Goal: Transaction & Acquisition: Purchase product/service

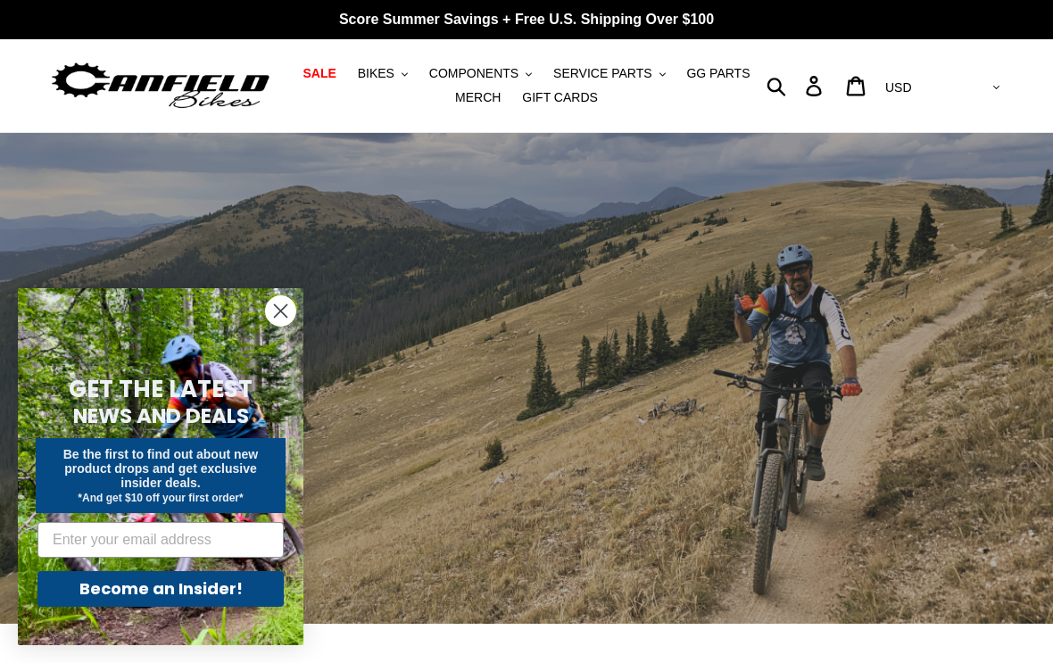
click at [276, 310] on circle "Close dialog" at bounding box center [280, 310] width 29 height 29
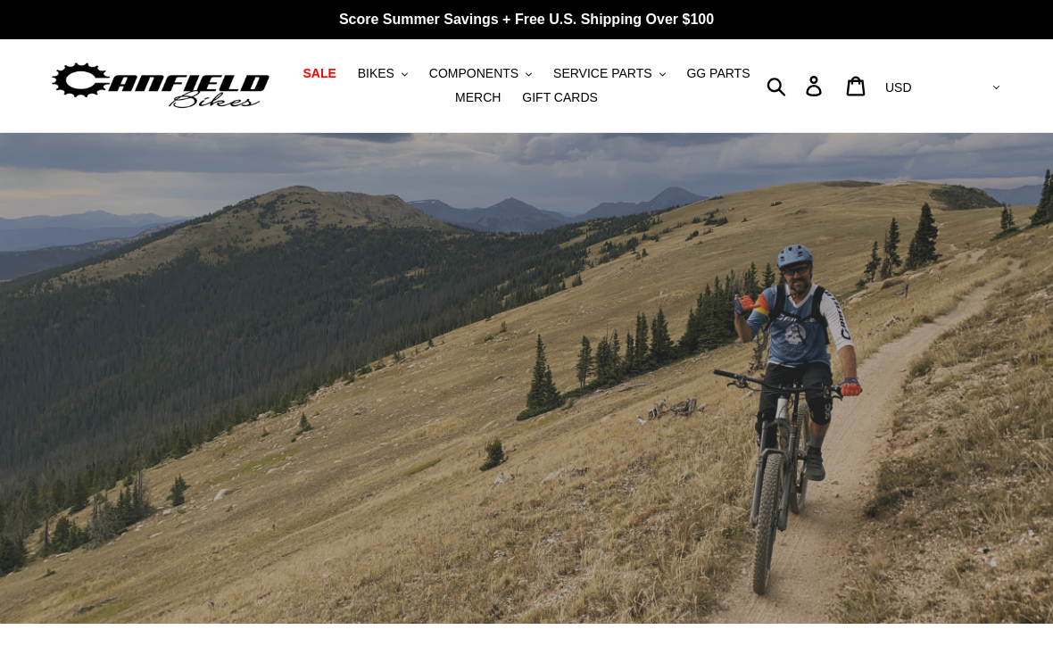
click at [383, 72] on span "BIKES" at bounding box center [376, 73] width 37 height 15
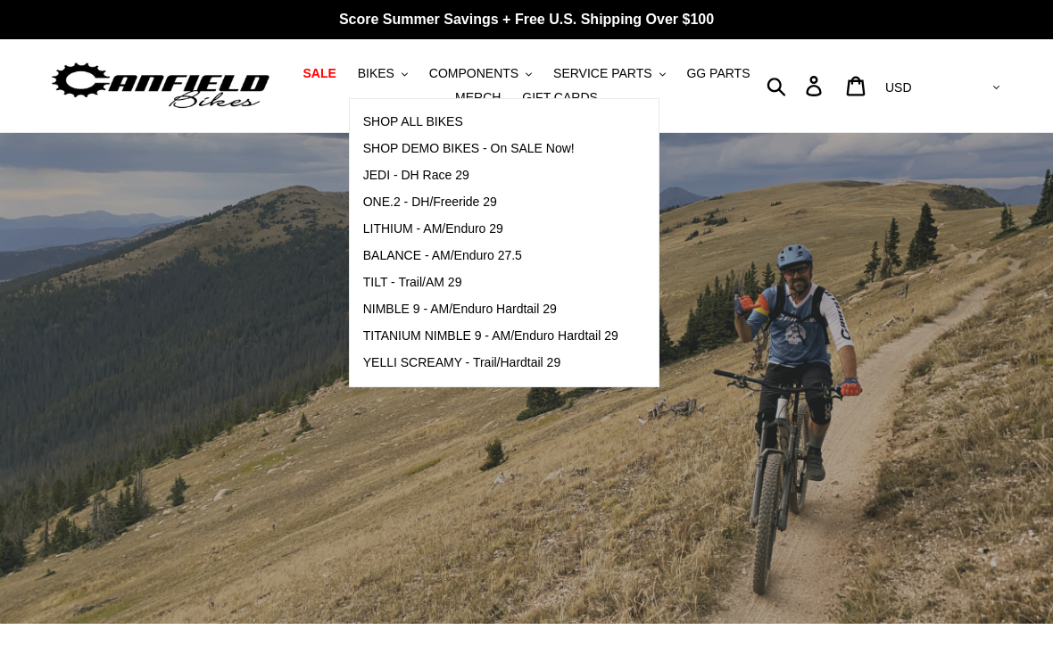
click at [427, 284] on span "TILT - Trail/AM 29" at bounding box center [412, 282] width 99 height 15
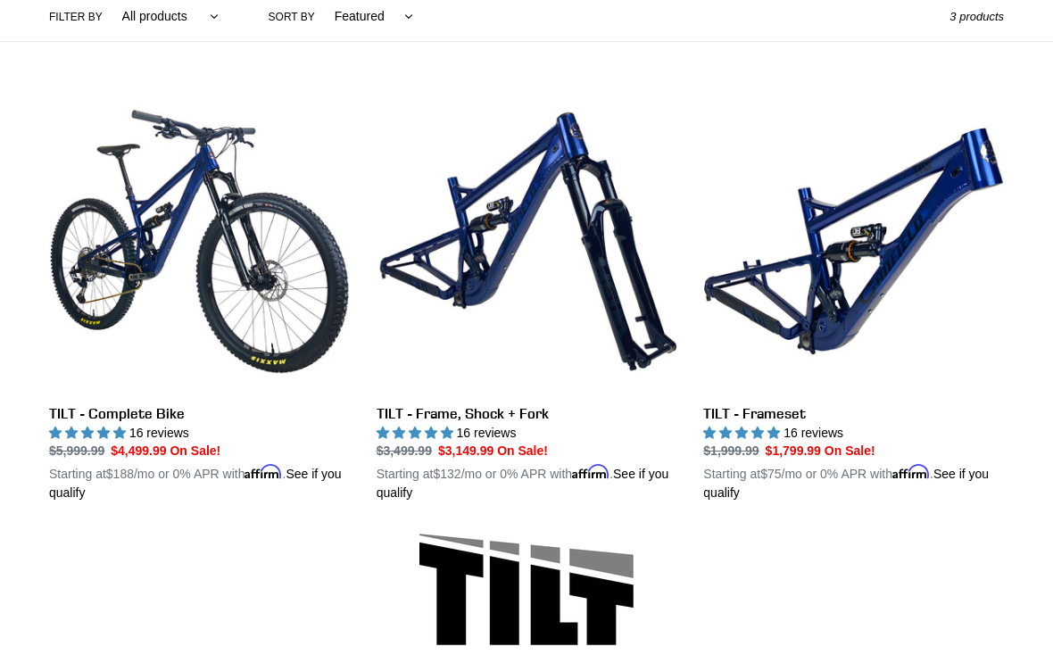
scroll to position [443, 0]
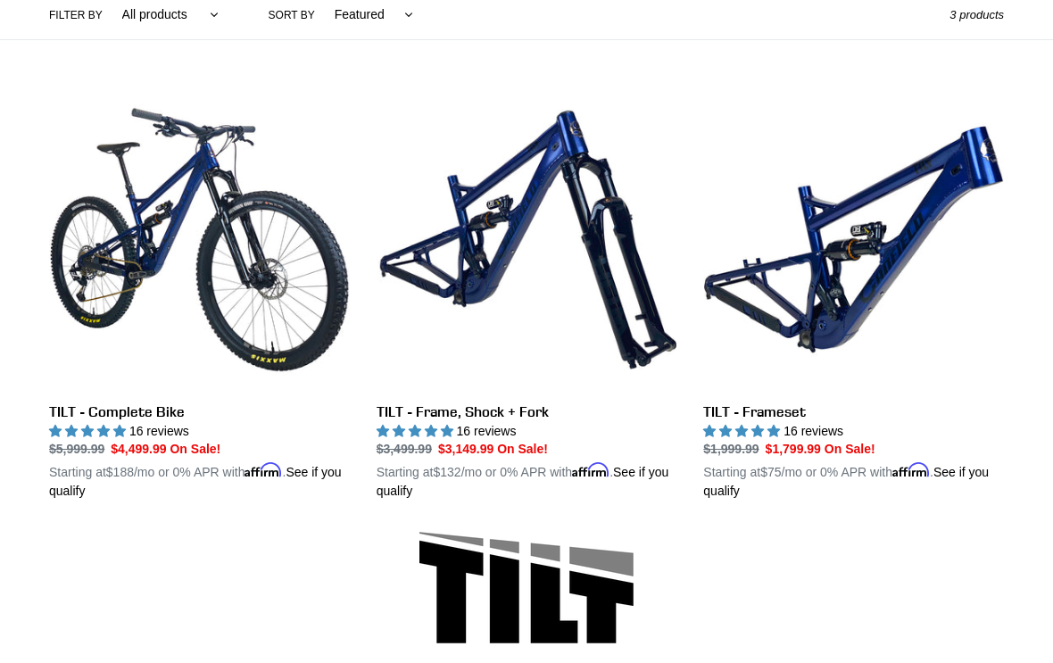
click at [830, 262] on link "TILT - Frameset" at bounding box center [853, 294] width 301 height 411
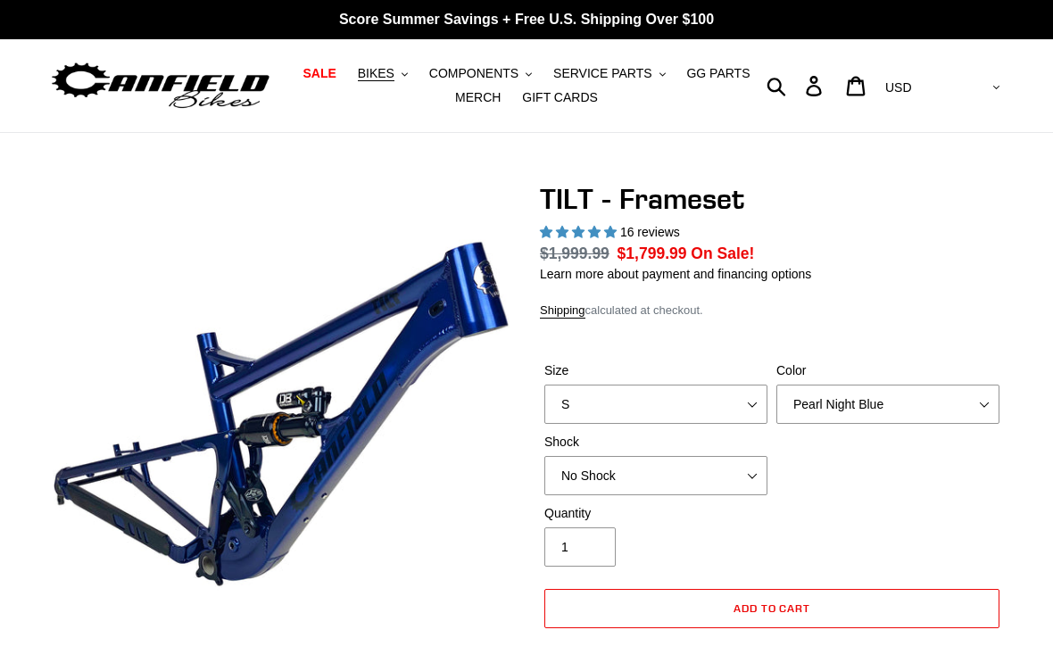
select select "highest-rating"
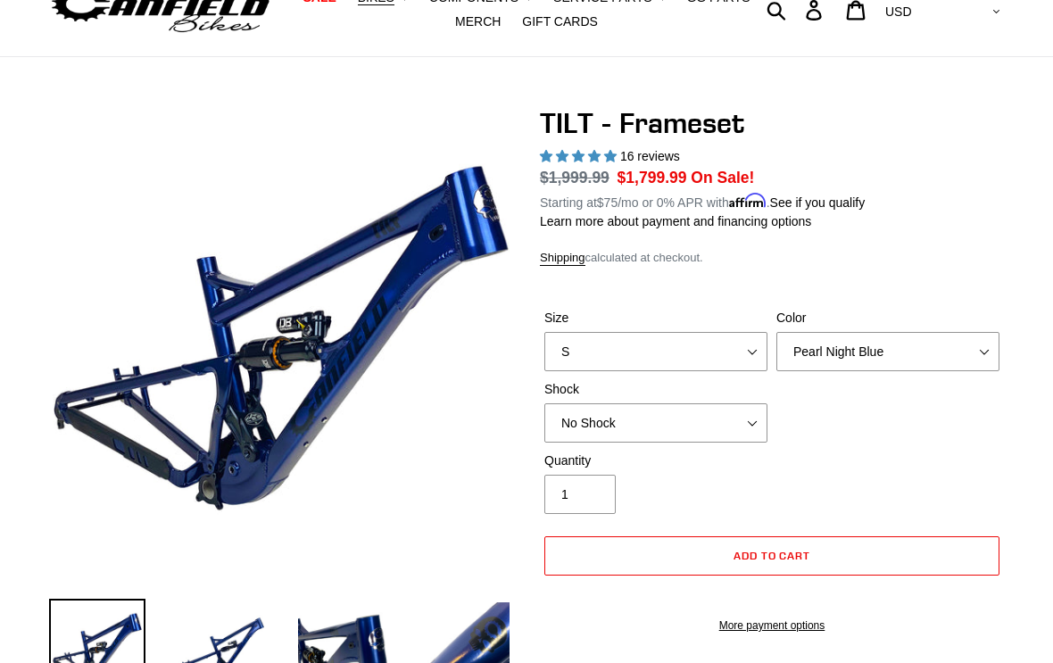
scroll to position [76, 0]
click at [750, 348] on select "S M L XL" at bounding box center [655, 351] width 223 height 39
select select "L"
click at [982, 348] on select "Pearl Night Blue Stealth Silver" at bounding box center [887, 351] width 223 height 39
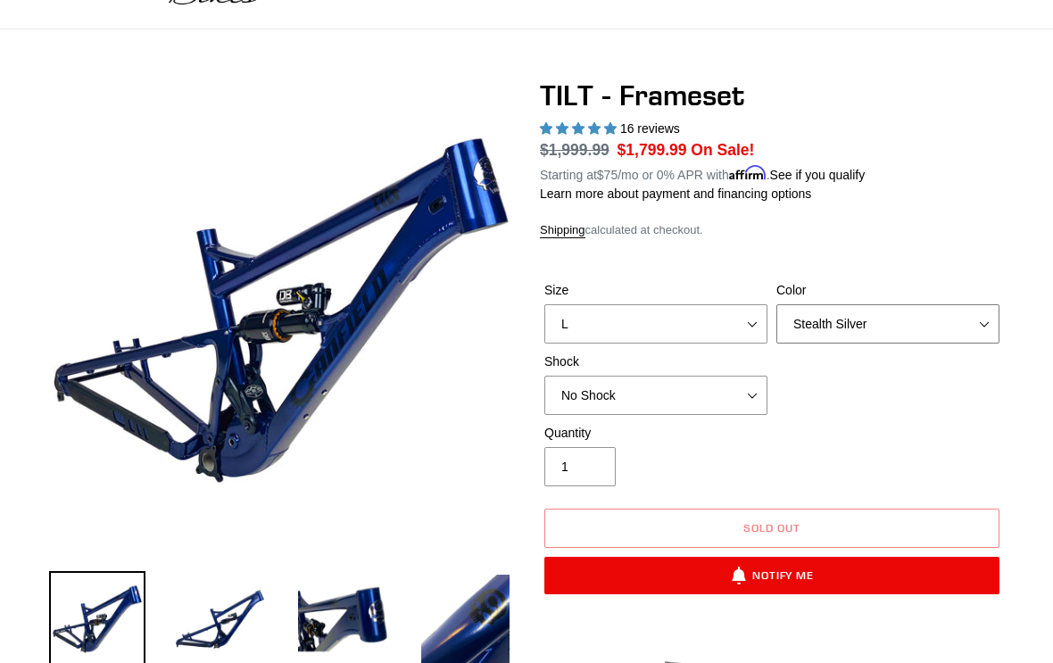
scroll to position [104, 0]
click at [981, 321] on select "Pearl Night Blue Stealth Silver" at bounding box center [887, 323] width 223 height 39
select select "Pearl Night Blue"
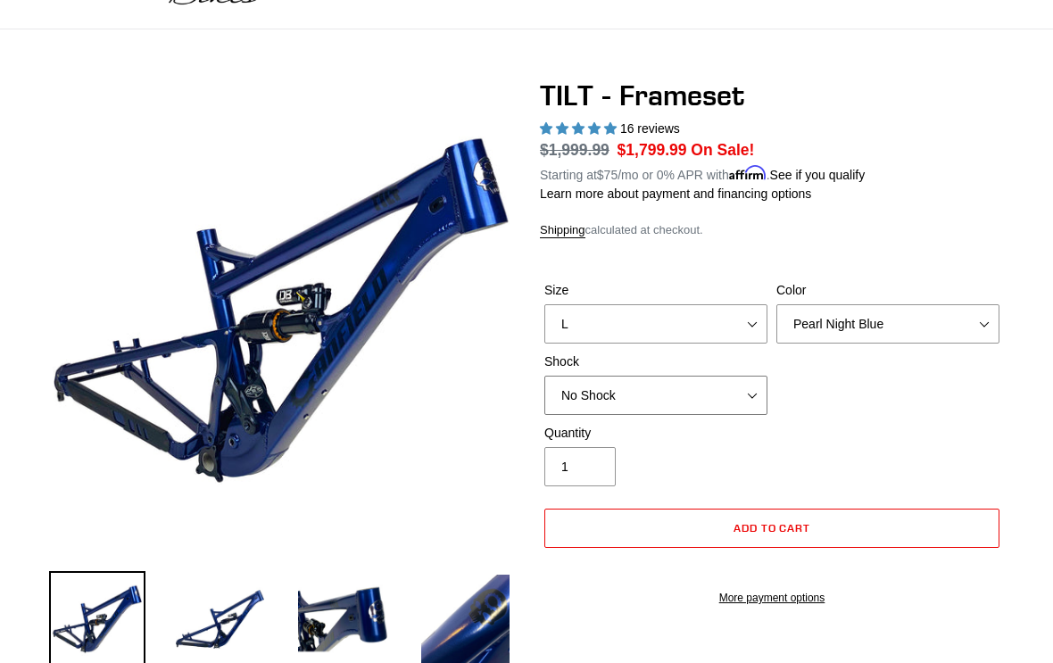
click at [746, 387] on select "No Shock Cane Creek DB Kitsuma Air RockShox Deluxe Ultimate Fox FLOAT X EXT Sto…" at bounding box center [655, 395] width 223 height 39
select select "RockShox Deluxe Ultimate"
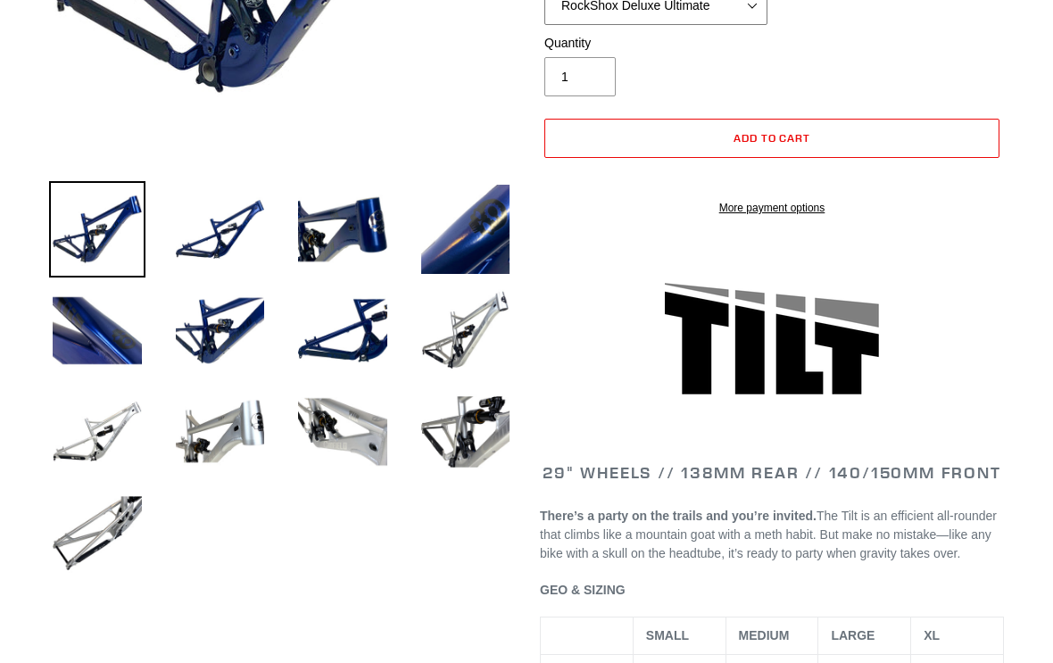
scroll to position [493, 0]
click at [211, 232] on img at bounding box center [220, 229] width 96 height 96
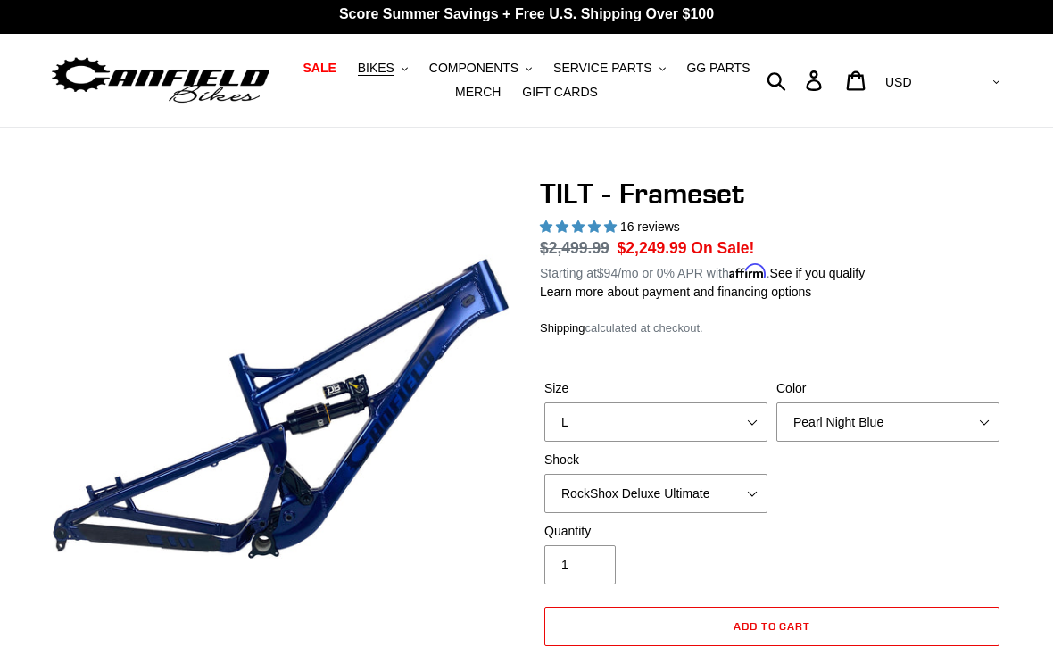
scroll to position [0, 0]
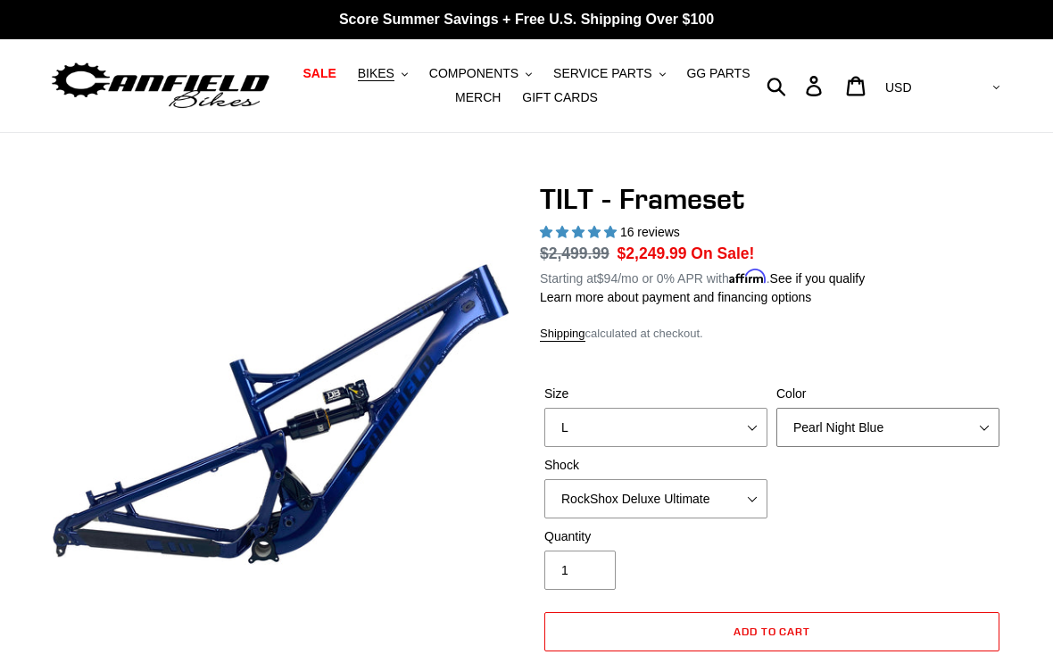
click at [974, 420] on select "Pearl Night Blue Stealth Silver" at bounding box center [887, 427] width 223 height 39
select select "Stealth Silver"
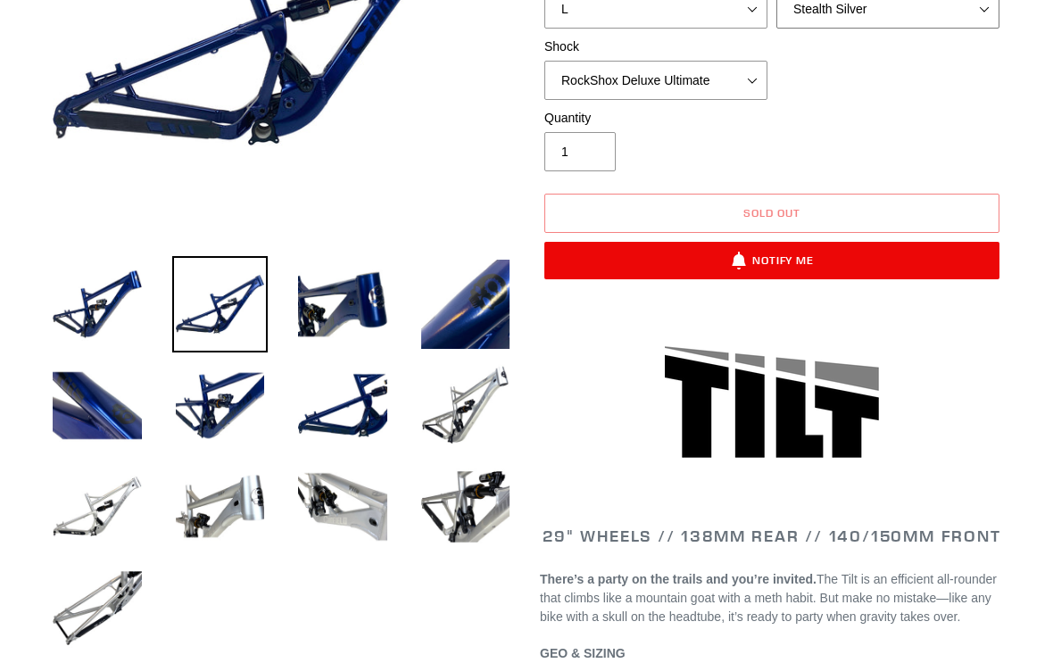
scroll to position [428, 0]
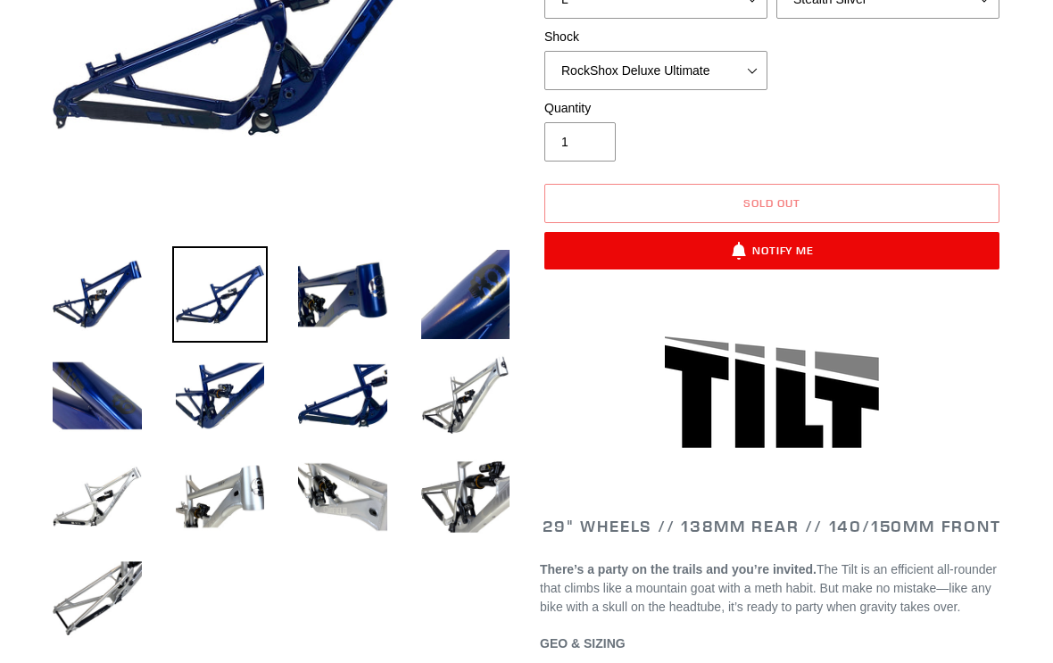
click at [454, 394] on img at bounding box center [466, 396] width 96 height 96
